Goal: Transaction & Acquisition: Download file/media

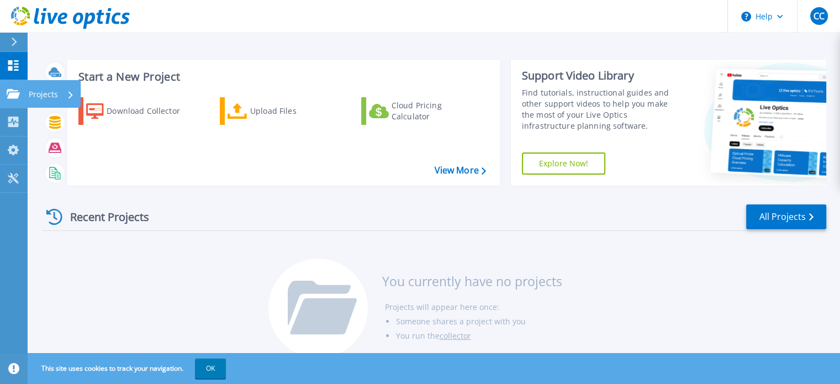
click at [55, 88] on p "Projects" at bounding box center [43, 94] width 29 height 29
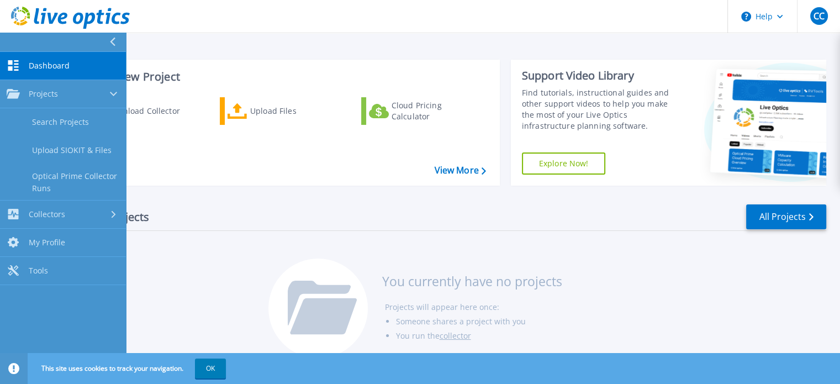
click at [166, 170] on div "Download Collector Upload Files Cloud Pricing Calculator" at bounding box center [282, 134] width 425 height 92
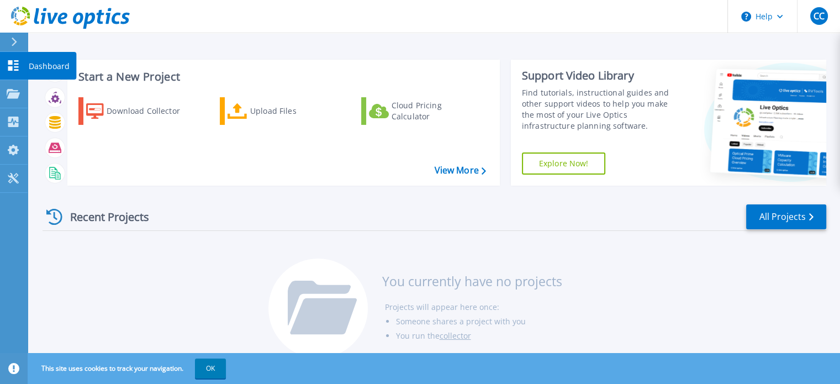
click at [31, 59] on p "Dashboard" at bounding box center [49, 66] width 41 height 29
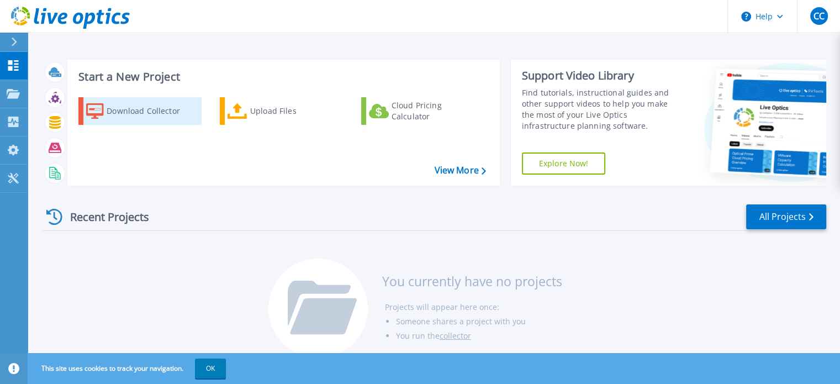
click at [139, 111] on div "Download Collector" at bounding box center [151, 111] width 88 height 22
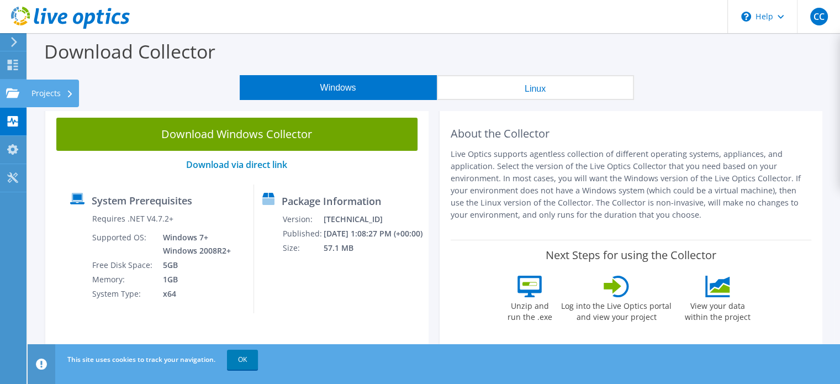
click at [40, 91] on div "Projects" at bounding box center [52, 94] width 53 height 28
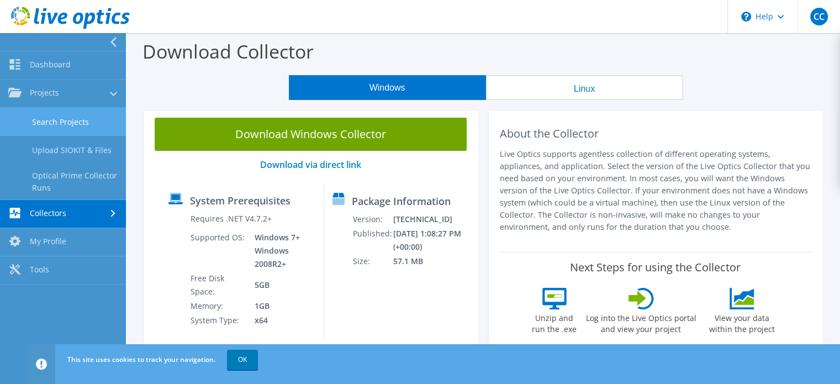
click at [68, 119] on link "Search Projects" at bounding box center [63, 122] width 126 height 28
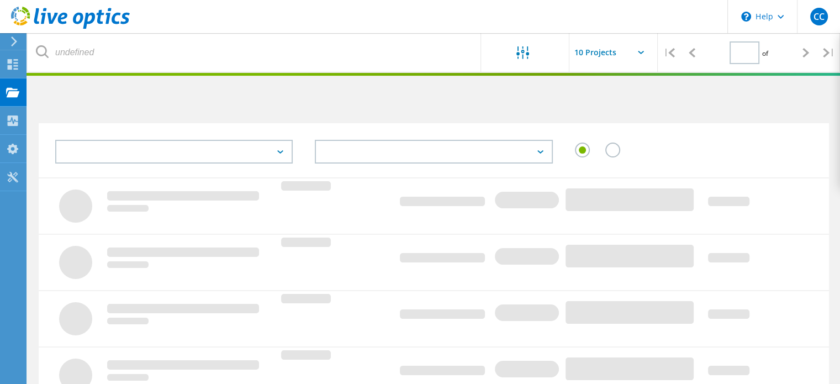
type input "1"
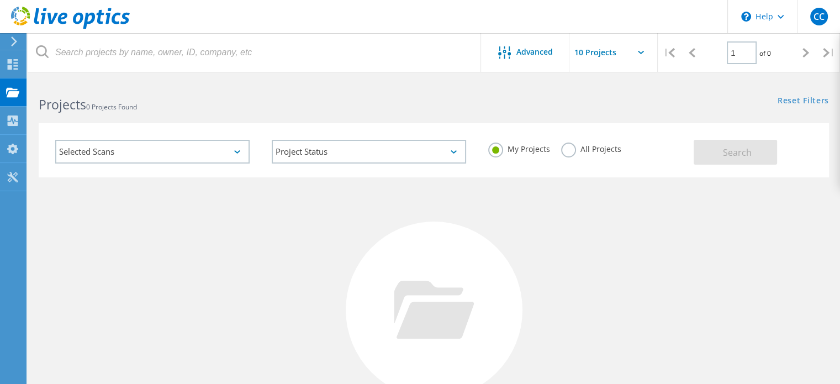
click at [576, 151] on label "All Projects" at bounding box center [591, 148] width 60 height 10
click at [0, 0] on input "All Projects" at bounding box center [0, 0] width 0 height 0
click at [716, 159] on button "Search" at bounding box center [735, 152] width 83 height 25
click at [18, 70] on div at bounding box center [12, 66] width 13 height 12
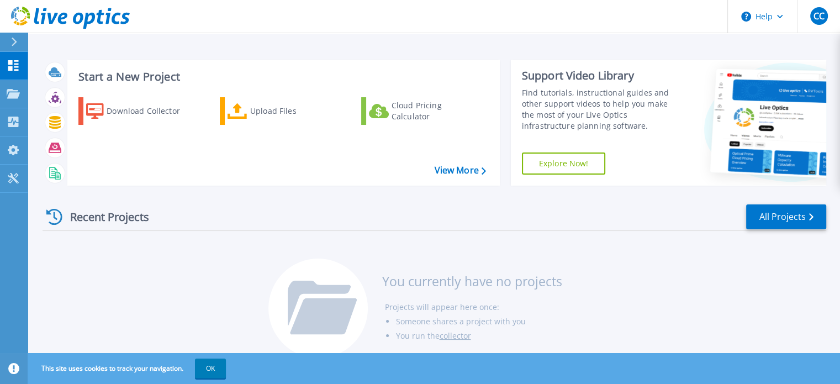
click at [448, 176] on div "Download Collector Upload Files Cloud Pricing Calculator" at bounding box center [282, 134] width 425 height 92
click at [450, 170] on link "View More" at bounding box center [459, 170] width 51 height 10
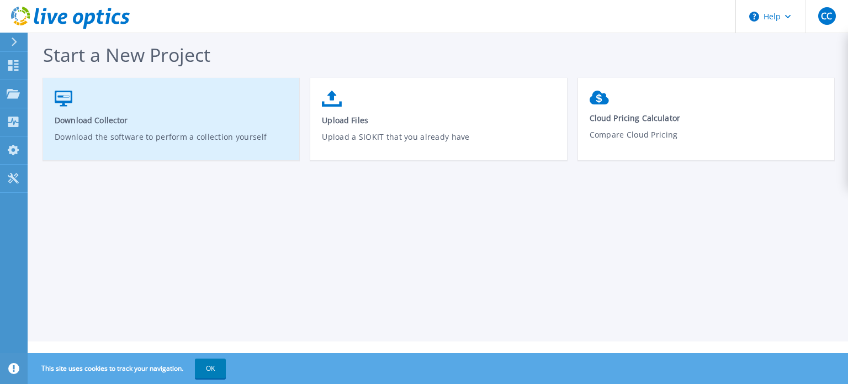
click at [99, 117] on span "Download Collector" at bounding box center [172, 120] width 234 height 10
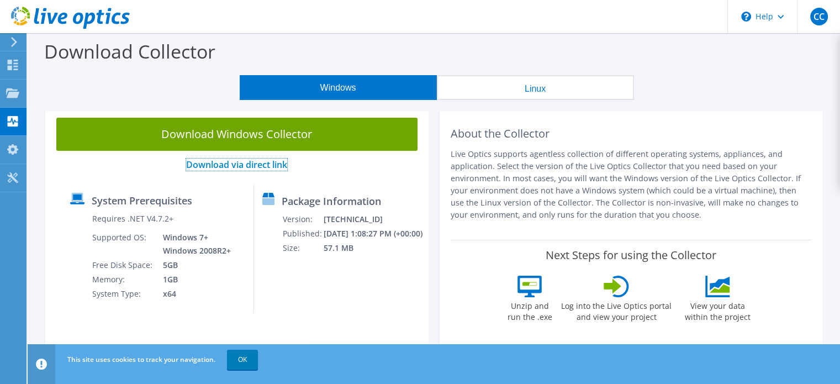
click at [223, 167] on link "Download via direct link" at bounding box center [236, 165] width 101 height 12
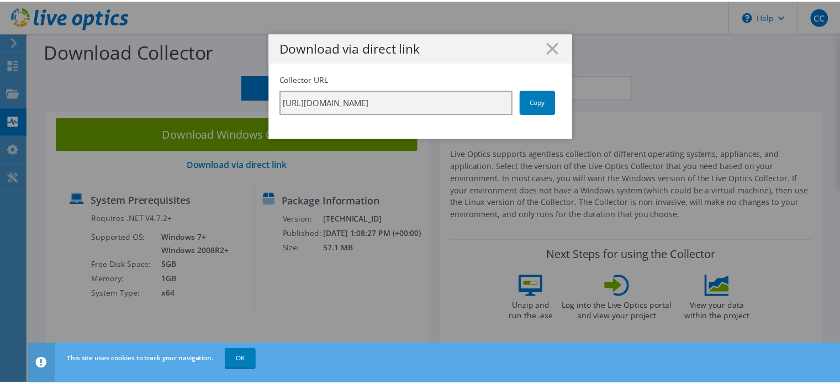
scroll to position [0, 194]
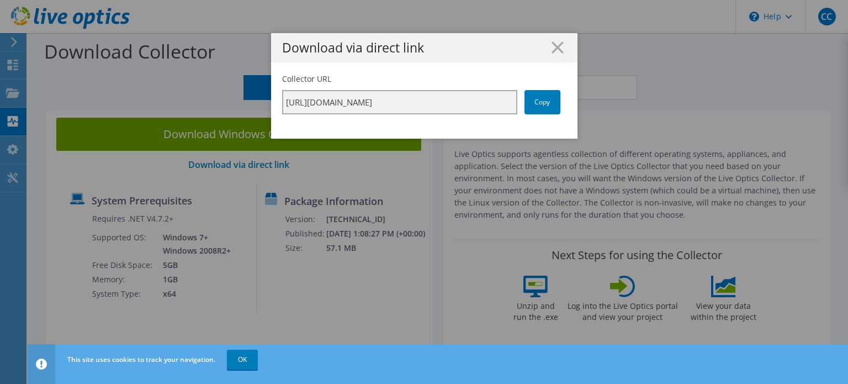
drag, startPoint x: 344, startPoint y: 105, endPoint x: 689, endPoint y: 122, distance: 346.1
click at [689, 122] on div "Download via direct link Collector URL [URL][DOMAIN_NAME] Copy" at bounding box center [424, 192] width 848 height 318
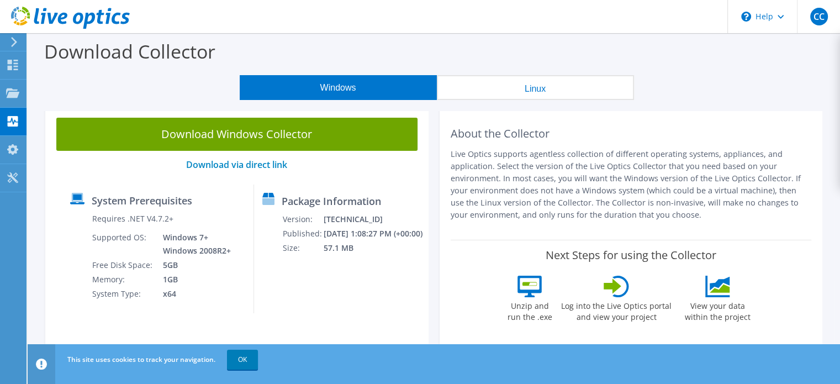
click at [698, 170] on p "Live Optics supports agentless collection of different operating systems, appli…" at bounding box center [631, 184] width 361 height 73
